Goal: Task Accomplishment & Management: Use online tool/utility

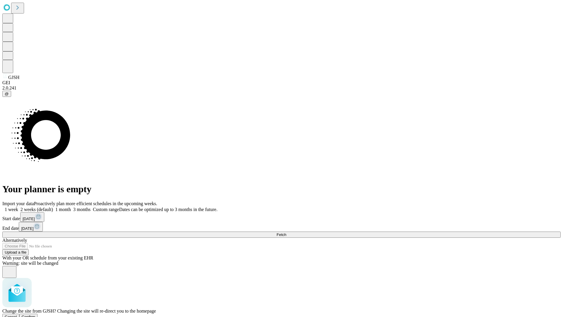
click at [35, 314] on span "Confirm" at bounding box center [29, 316] width 14 height 4
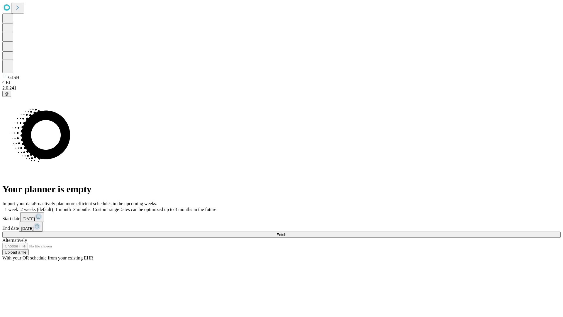
click at [18, 207] on label "1 week" at bounding box center [10, 209] width 16 height 5
click at [286, 232] on span "Fetch" at bounding box center [281, 234] width 10 height 4
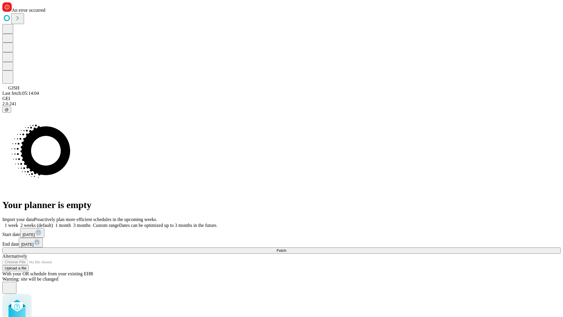
click at [18, 223] on label "1 week" at bounding box center [10, 225] width 16 height 5
click at [286, 248] on span "Fetch" at bounding box center [281, 250] width 10 height 4
click at [18, 223] on label "1 week" at bounding box center [10, 225] width 16 height 5
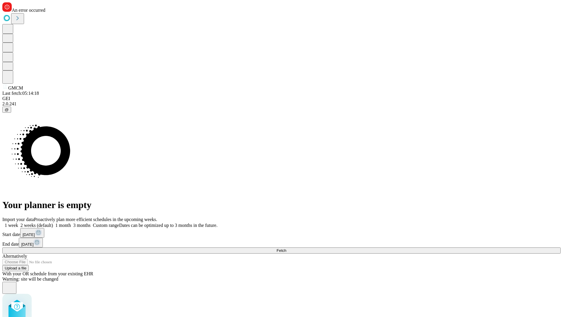
click at [286, 248] on span "Fetch" at bounding box center [281, 250] width 10 height 4
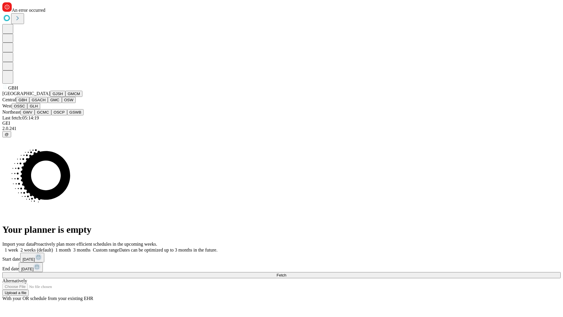
click at [45, 103] on button "GSACH" at bounding box center [38, 100] width 18 height 6
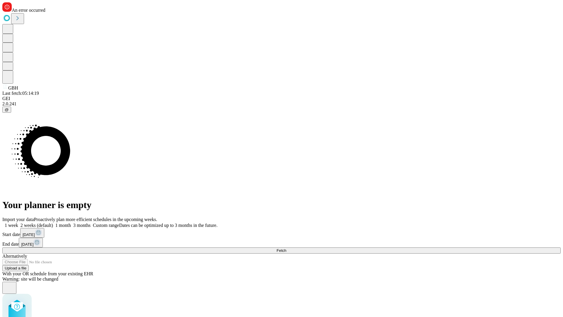
click at [18, 223] on label "1 week" at bounding box center [10, 225] width 16 height 5
click at [286, 248] on span "Fetch" at bounding box center [281, 250] width 10 height 4
click at [18, 223] on label "1 week" at bounding box center [10, 225] width 16 height 5
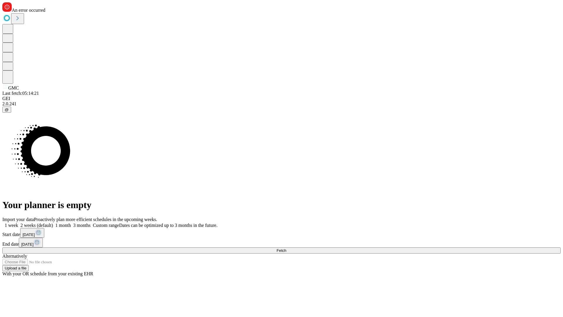
click at [286, 248] on span "Fetch" at bounding box center [281, 250] width 10 height 4
click at [18, 223] on label "1 week" at bounding box center [10, 225] width 16 height 5
click at [286, 248] on span "Fetch" at bounding box center [281, 250] width 10 height 4
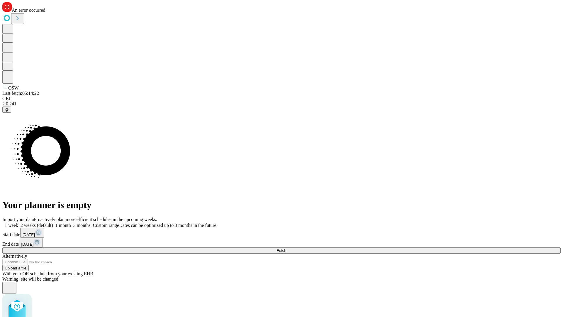
click at [18, 223] on label "1 week" at bounding box center [10, 225] width 16 height 5
click at [286, 248] on span "Fetch" at bounding box center [281, 250] width 10 height 4
click at [18, 223] on label "1 week" at bounding box center [10, 225] width 16 height 5
click at [286, 248] on span "Fetch" at bounding box center [281, 250] width 10 height 4
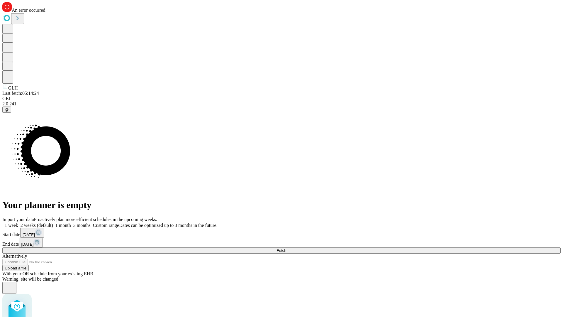
click at [18, 223] on label "1 week" at bounding box center [10, 225] width 16 height 5
click at [286, 248] on span "Fetch" at bounding box center [281, 250] width 10 height 4
click at [18, 223] on label "1 week" at bounding box center [10, 225] width 16 height 5
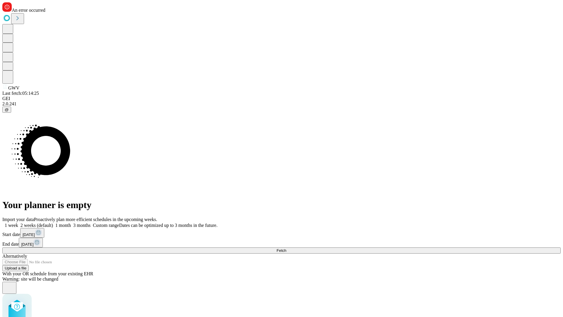
click at [286, 248] on span "Fetch" at bounding box center [281, 250] width 10 height 4
click at [18, 223] on label "1 week" at bounding box center [10, 225] width 16 height 5
click at [286, 248] on span "Fetch" at bounding box center [281, 250] width 10 height 4
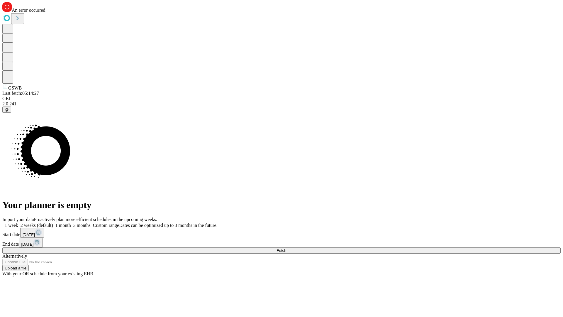
click at [18, 223] on label "1 week" at bounding box center [10, 225] width 16 height 5
click at [286, 248] on span "Fetch" at bounding box center [281, 250] width 10 height 4
